Goal: Transaction & Acquisition: Purchase product/service

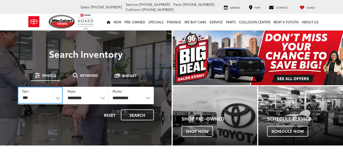
click at [56, 95] on select "*** *** **** *********" at bounding box center [40, 95] width 45 height 17
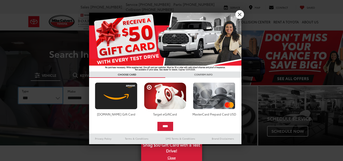
select select "******"
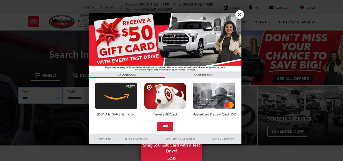
click at [18, 87] on select "*** *** **** *********" at bounding box center [40, 96] width 45 height 18
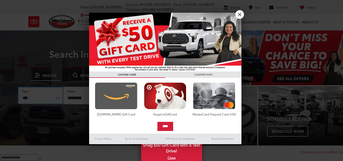
select select "******"
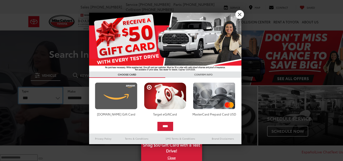
select select
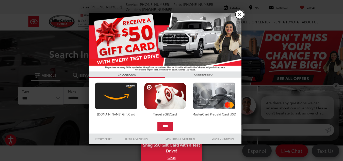
click at [236, 14] on link "X" at bounding box center [239, 14] width 9 height 9
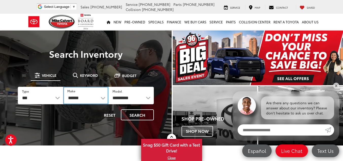
click at [99, 97] on select "******** ******" at bounding box center [85, 96] width 45 height 18
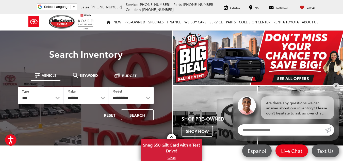
click at [85, 117] on div "Reset Search" at bounding box center [86, 114] width 136 height 11
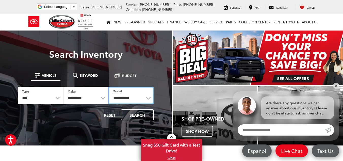
click at [124, 100] on select "**********" at bounding box center [130, 96] width 45 height 18
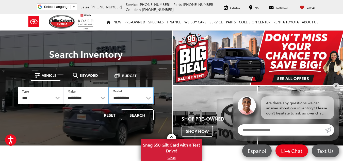
click at [138, 99] on select "**********" at bounding box center [130, 96] width 45 height 18
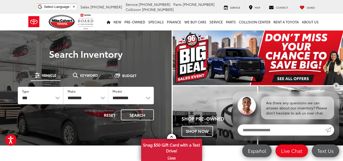
click at [99, 70] on div "**********" at bounding box center [86, 95] width 150 height 64
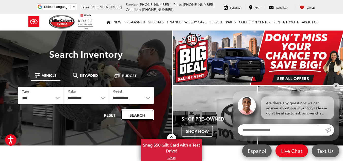
click at [133, 116] on button "Search" at bounding box center [137, 114] width 33 height 11
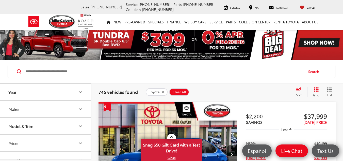
click at [298, 88] on icon "Select sort value" at bounding box center [299, 89] width 6 height 4
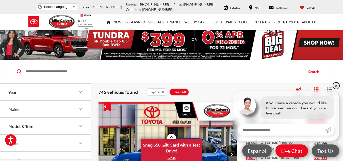
click at [336, 84] on link "✕" at bounding box center [336, 86] width 6 height 6
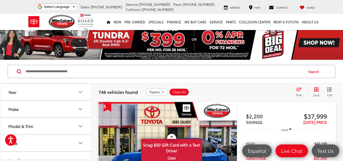
click at [297, 89] on icon "Select sort value" at bounding box center [299, 89] width 6 height 4
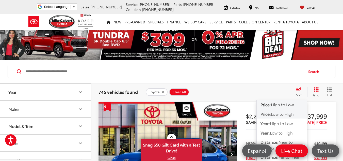
click at [279, 115] on span "Low to High" at bounding box center [282, 114] width 23 height 6
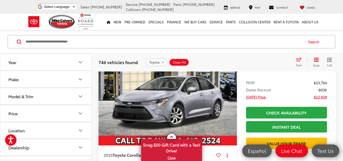
scroll to position [595, 0]
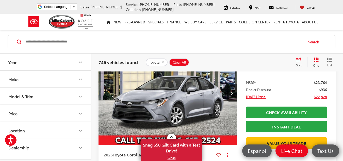
click at [231, 91] on icon "Next image" at bounding box center [232, 93] width 2 height 4
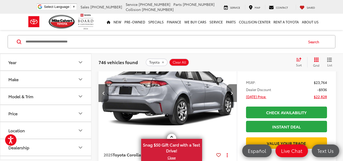
click at [231, 91] on icon "Next image" at bounding box center [232, 93] width 2 height 4
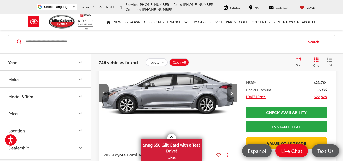
click at [231, 91] on icon "Next image" at bounding box center [232, 93] width 2 height 4
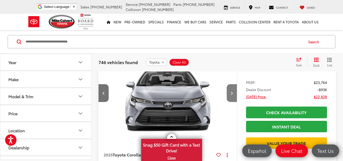
click at [231, 91] on icon "Next image" at bounding box center [232, 93] width 2 height 4
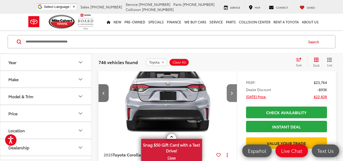
click at [231, 91] on icon "Next image" at bounding box center [232, 93] width 2 height 4
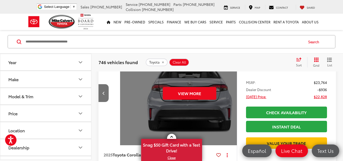
scroll to position [0, 696]
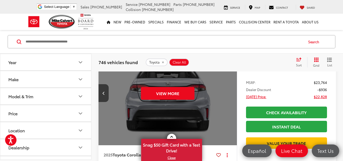
click at [231, 91] on div "View More" at bounding box center [167, 93] width 139 height 104
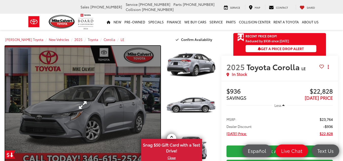
click at [154, 99] on link "Expand Photo 0" at bounding box center [82, 105] width 155 height 118
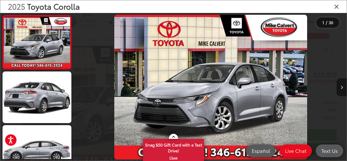
click at [339, 87] on button "Next image" at bounding box center [341, 87] width 10 height 18
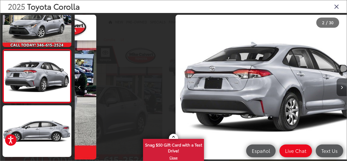
scroll to position [24, 0]
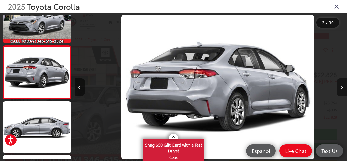
click at [339, 87] on button "Next image" at bounding box center [341, 87] width 10 height 18
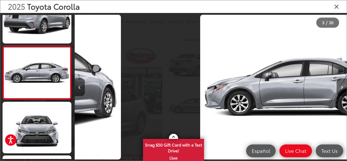
scroll to position [77, 0]
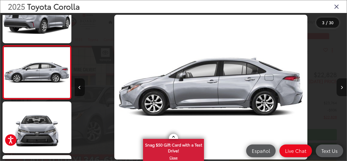
click at [339, 87] on button "Next image" at bounding box center [341, 87] width 10 height 18
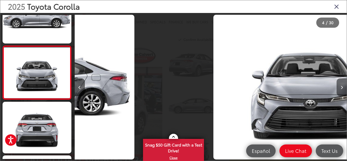
scroll to position [131, 0]
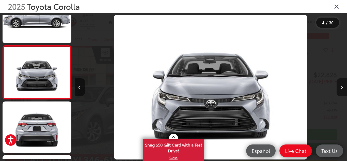
click at [339, 87] on button "Next image" at bounding box center [341, 87] width 10 height 18
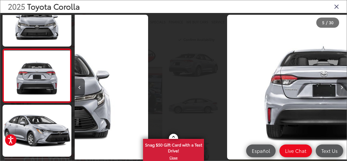
scroll to position [184, 0]
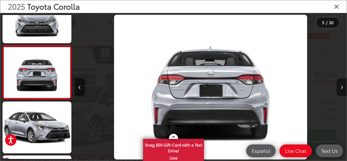
click at [339, 87] on button "Next image" at bounding box center [341, 87] width 10 height 18
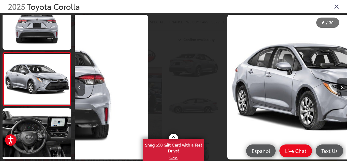
scroll to position [0, 0]
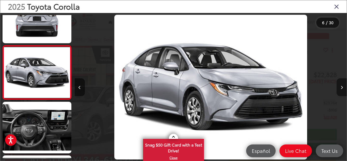
click at [339, 87] on button "Next image" at bounding box center [341, 87] width 10 height 18
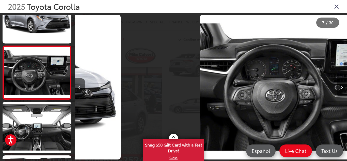
scroll to position [0, 1632]
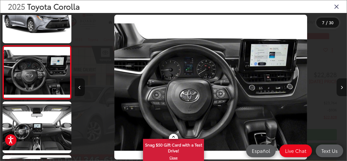
click at [339, 87] on button "Next image" at bounding box center [341, 87] width 10 height 18
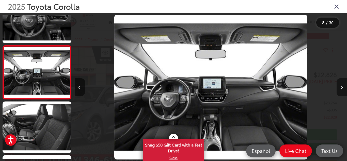
click at [339, 87] on button "Next image" at bounding box center [341, 87] width 10 height 18
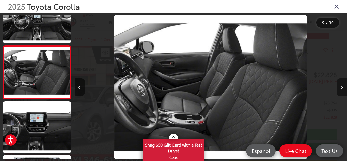
click at [339, 87] on button "Next image" at bounding box center [341, 87] width 10 height 18
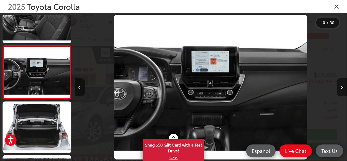
click at [339, 87] on button "Next image" at bounding box center [341, 87] width 10 height 18
